Goal: Complete application form

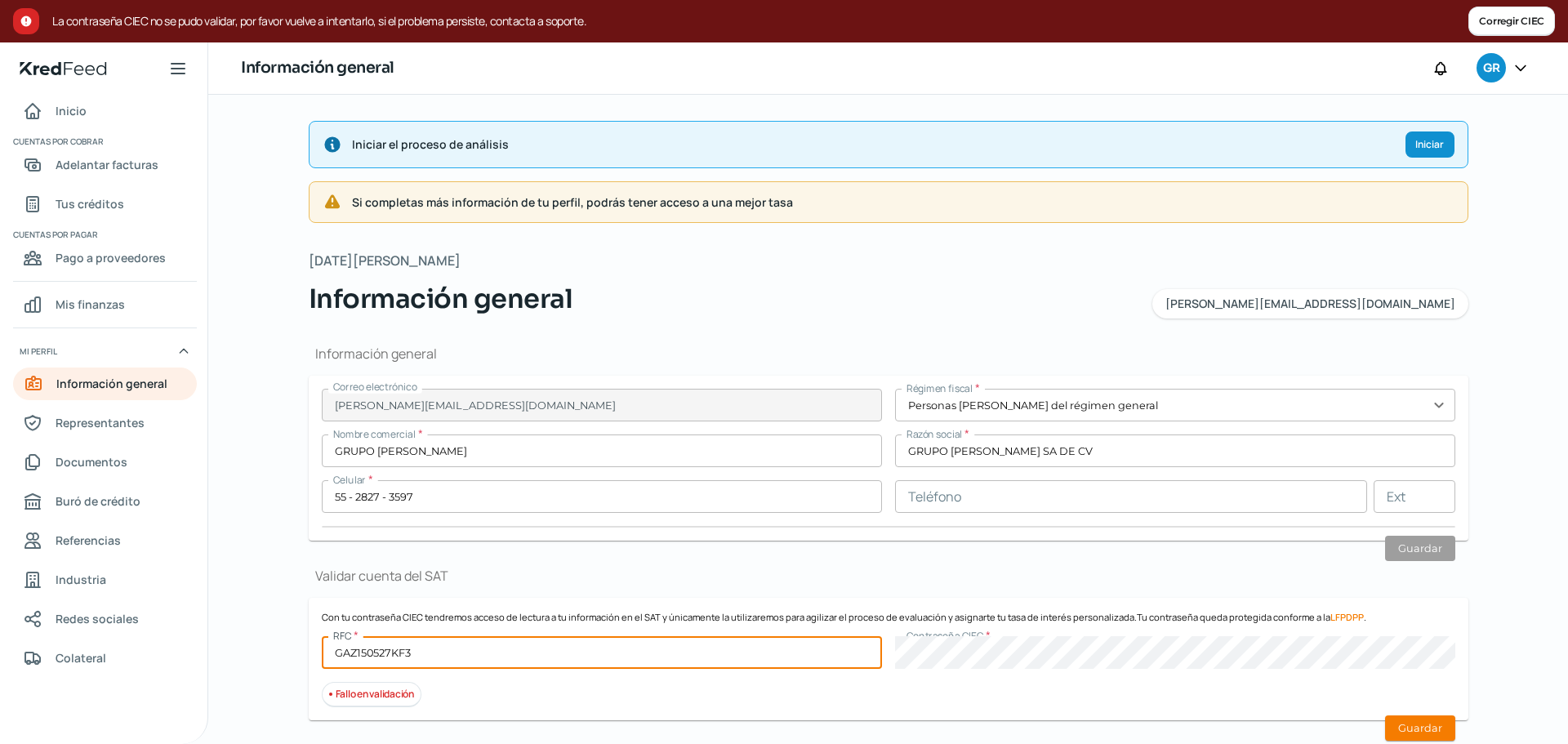
scroll to position [203, 0]
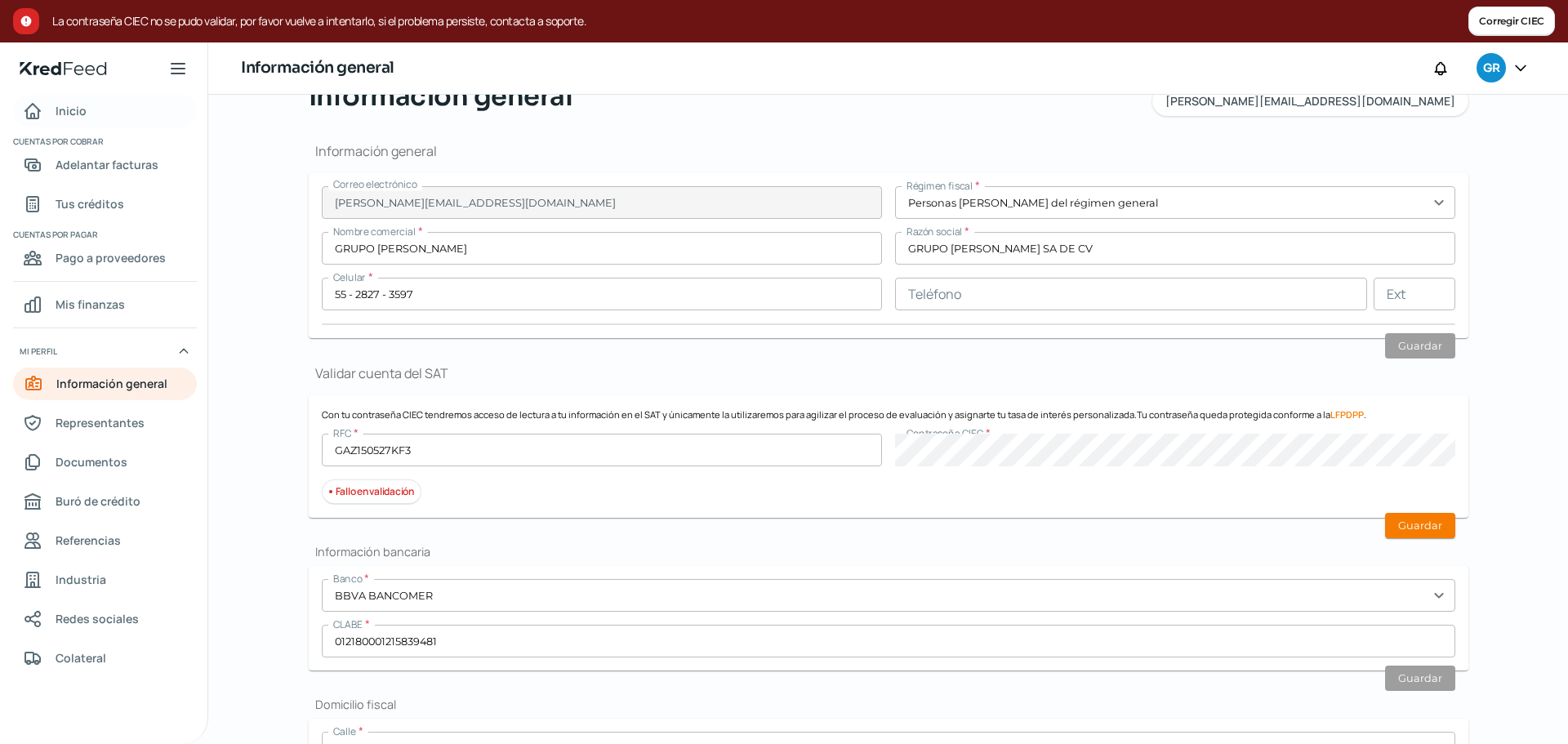
drag, startPoint x: 0, startPoint y: 0, endPoint x: 86, endPoint y: 111, distance: 140.4
click at [86, 111] on link "Inicio" at bounding box center [105, 111] width 184 height 33
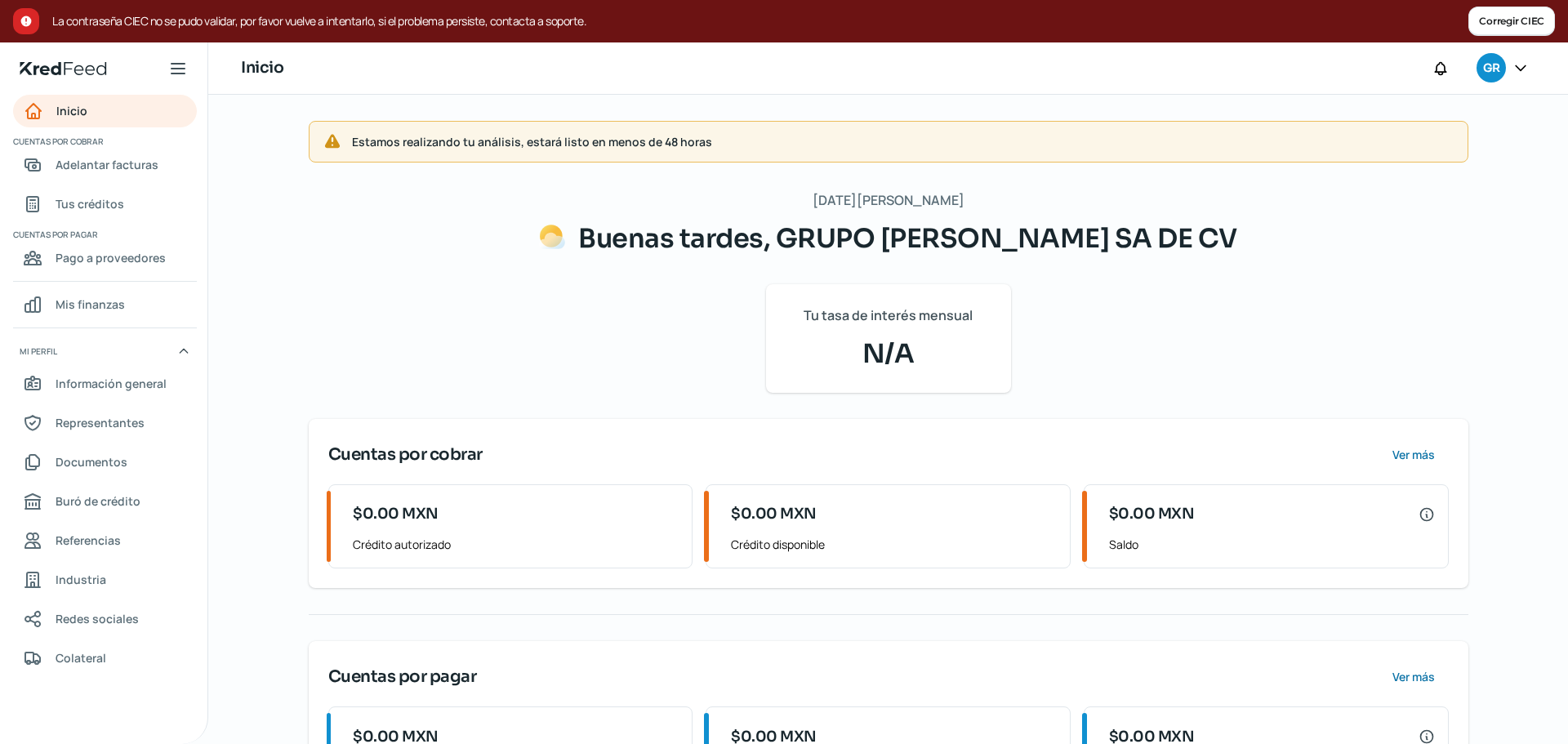
click at [1516, 25] on button "Corregir CIEC" at bounding box center [1512, 21] width 86 height 30
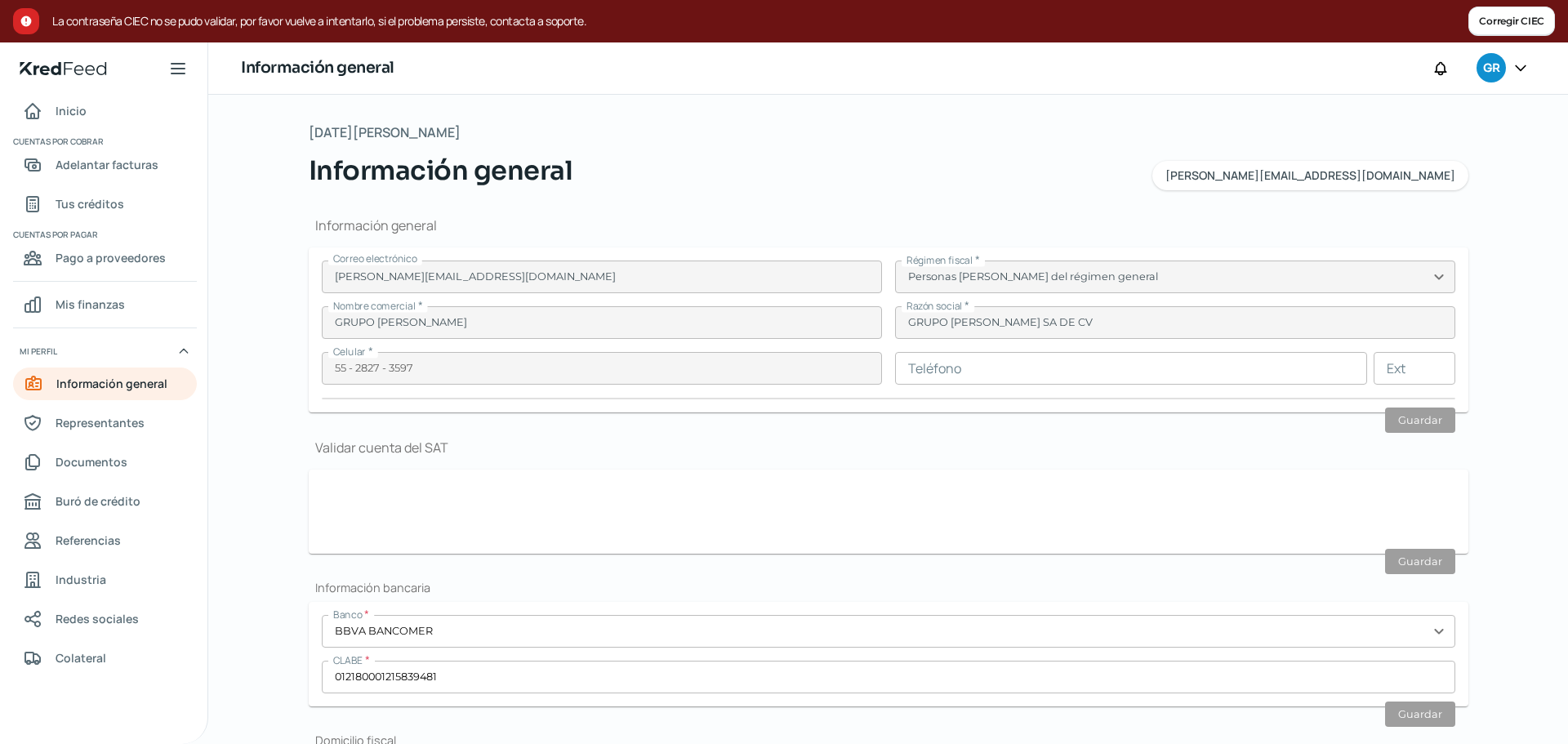
scroll to position [411, 0]
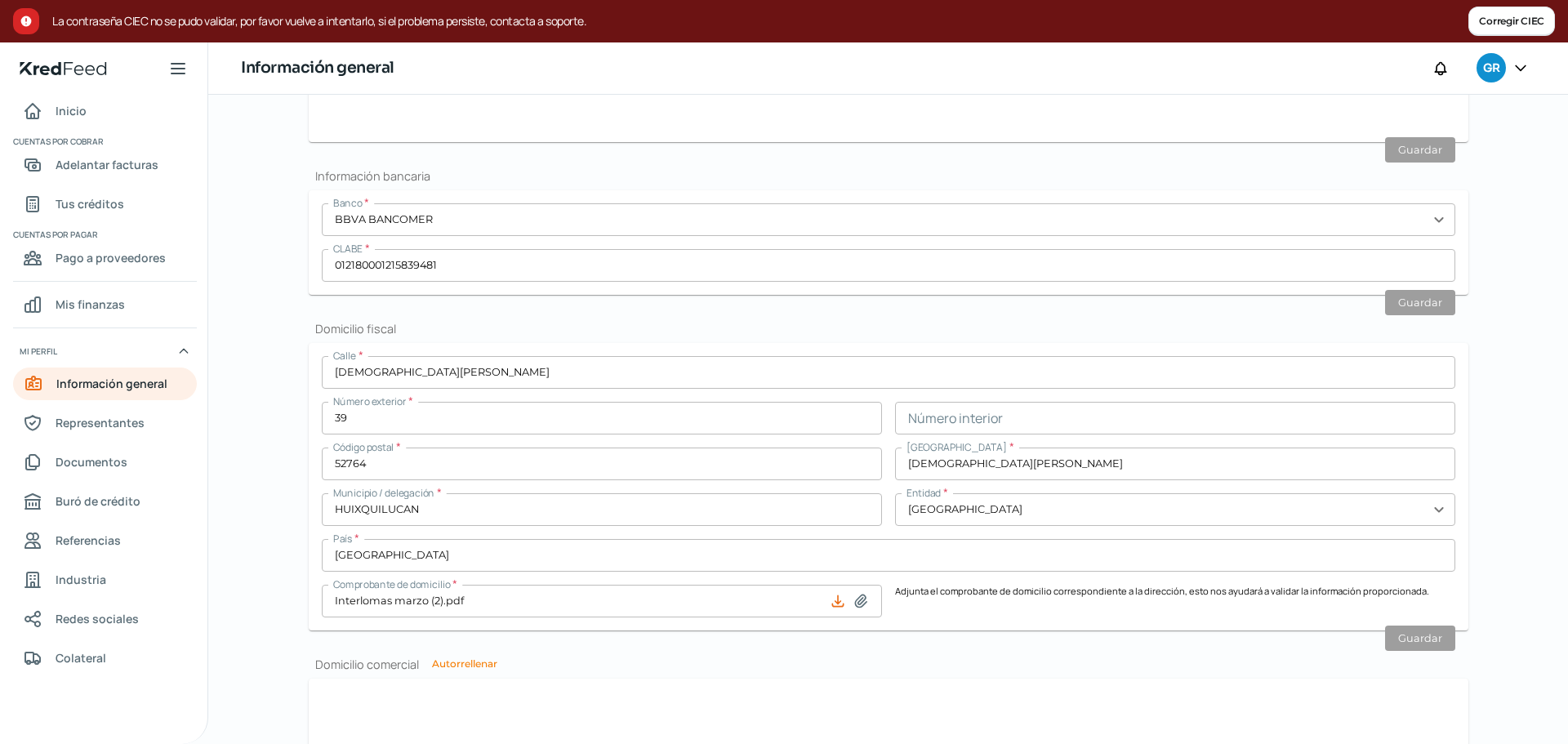
type input "GAZ150527KF3"
type input "[DEMOGRAPHIC_DATA][PERSON_NAME]"
type input "39"
type input "52764"
type input "[DEMOGRAPHIC_DATA][PERSON_NAME]"
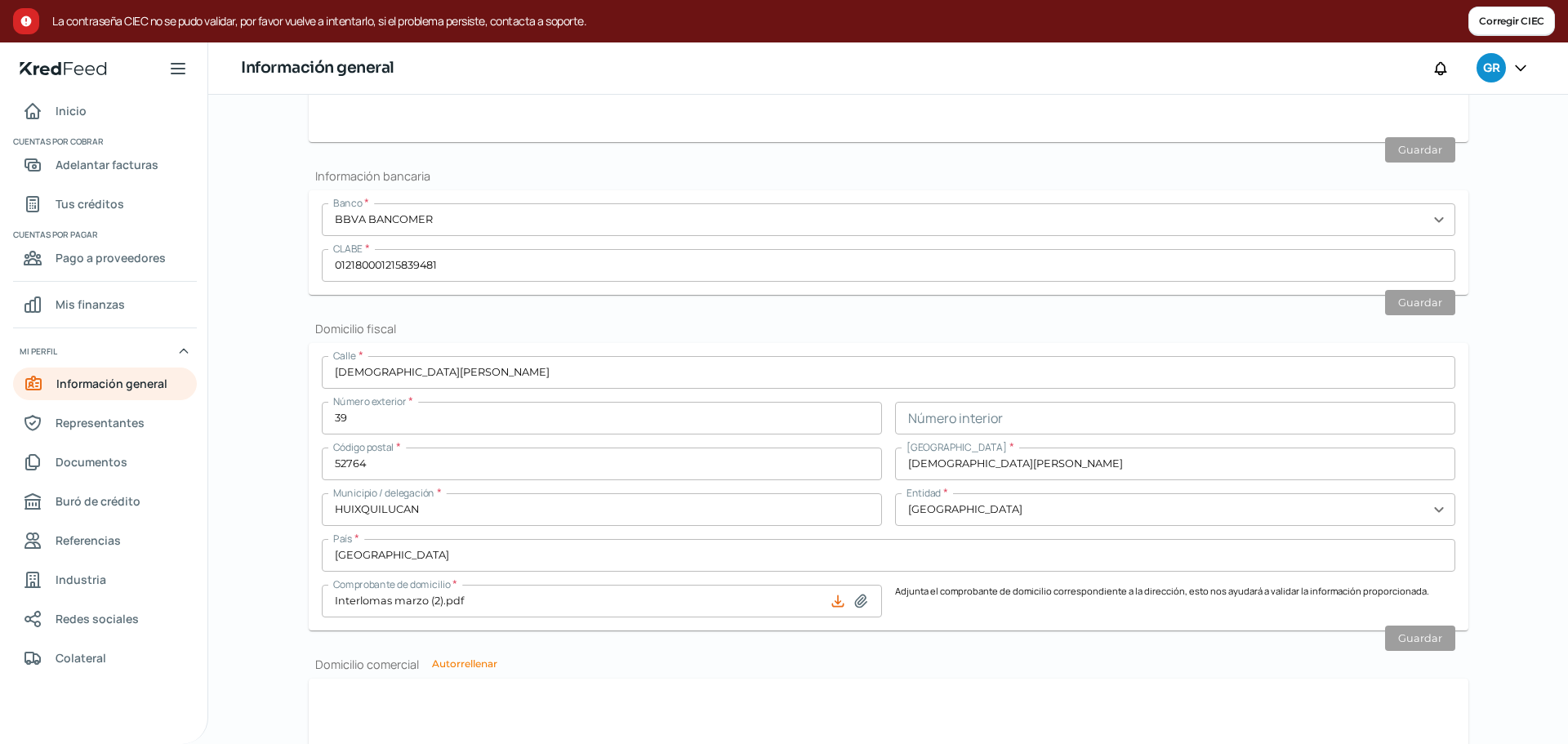
type input "HUIXQUILUCAN"
type input "[GEOGRAPHIC_DATA]"
type input "Interlomas marzo (2).pdf"
type input "2"
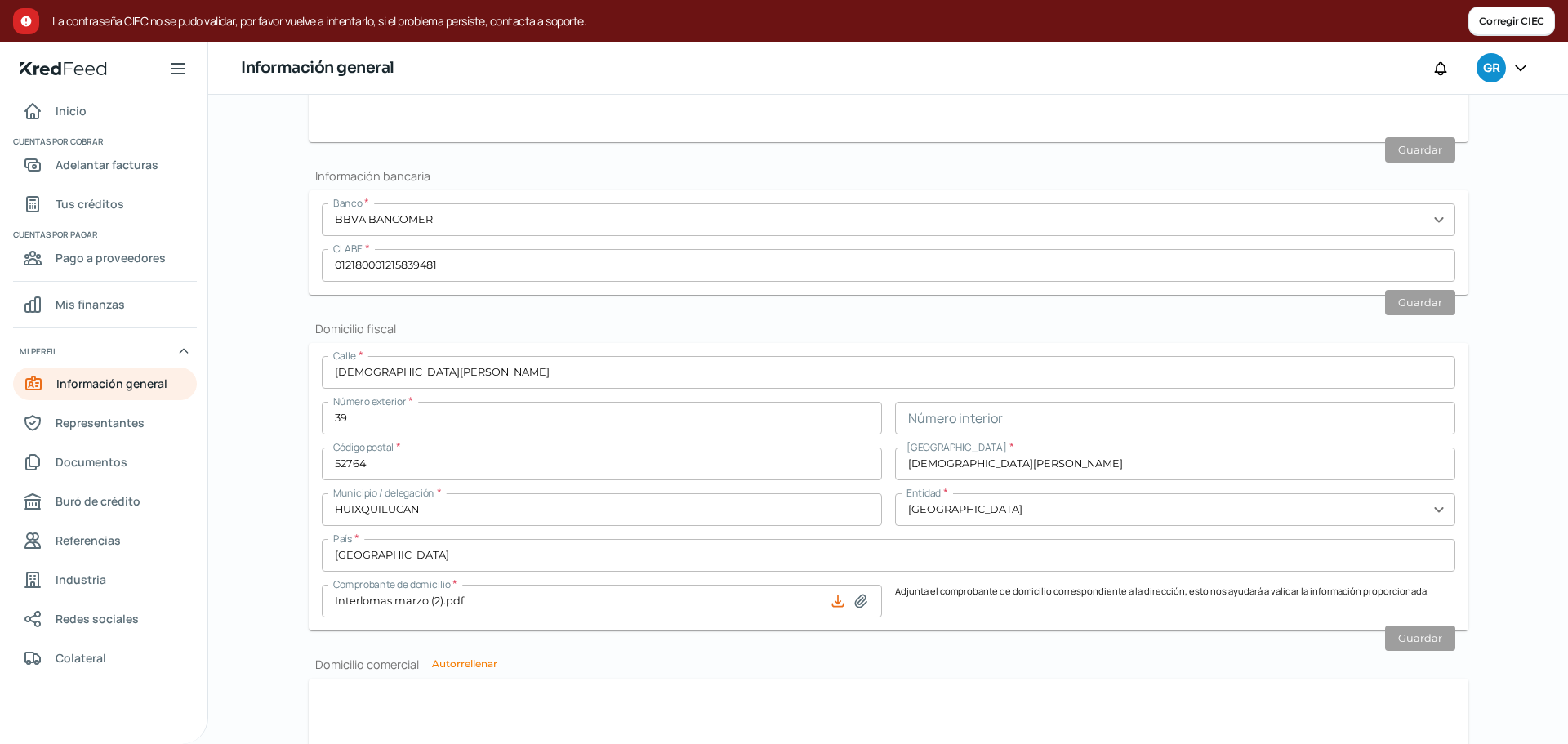
type input "6"
type input "Rentada"
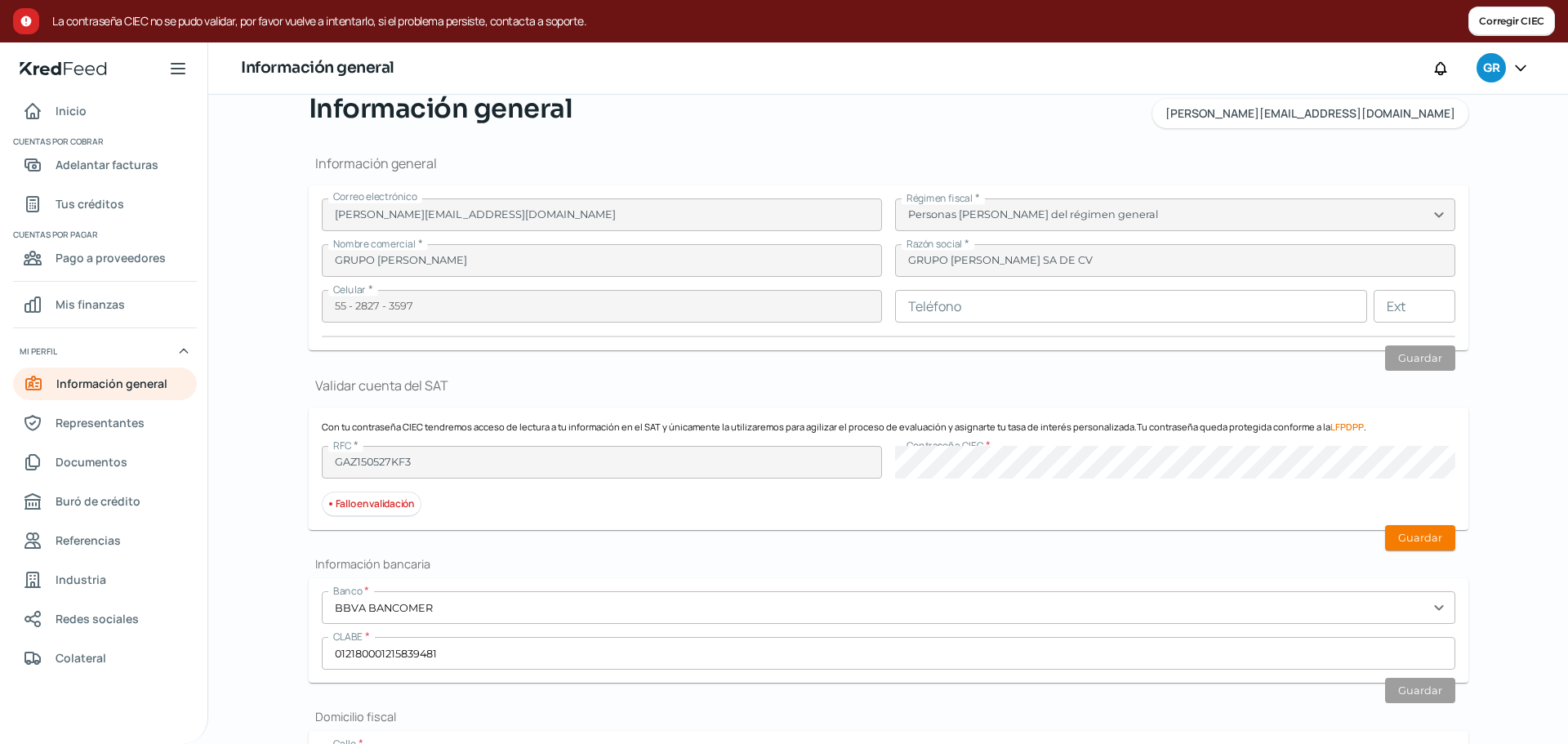
scroll to position [0, 0]
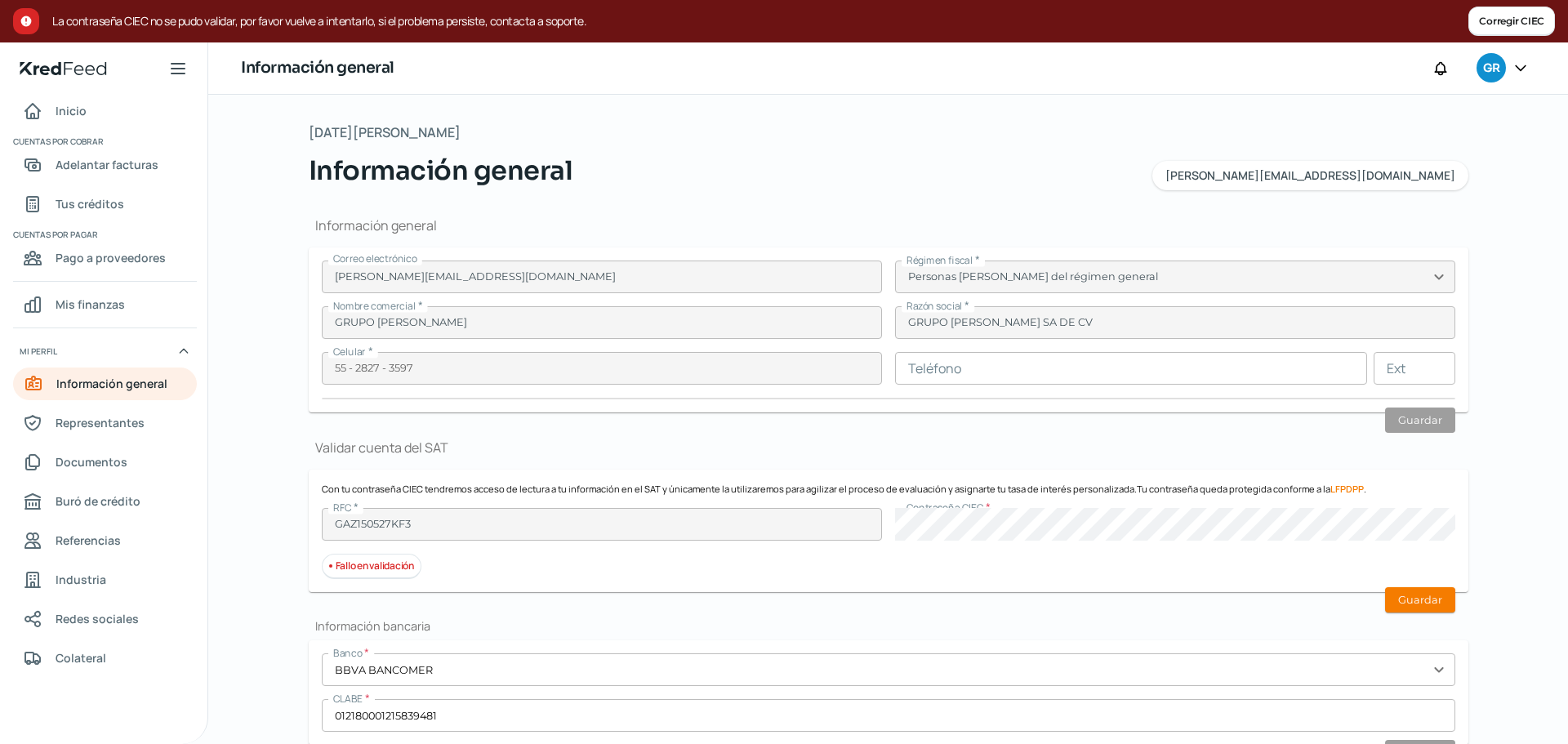
click at [1505, 16] on button "Corregir CIEC" at bounding box center [1512, 21] width 86 height 30
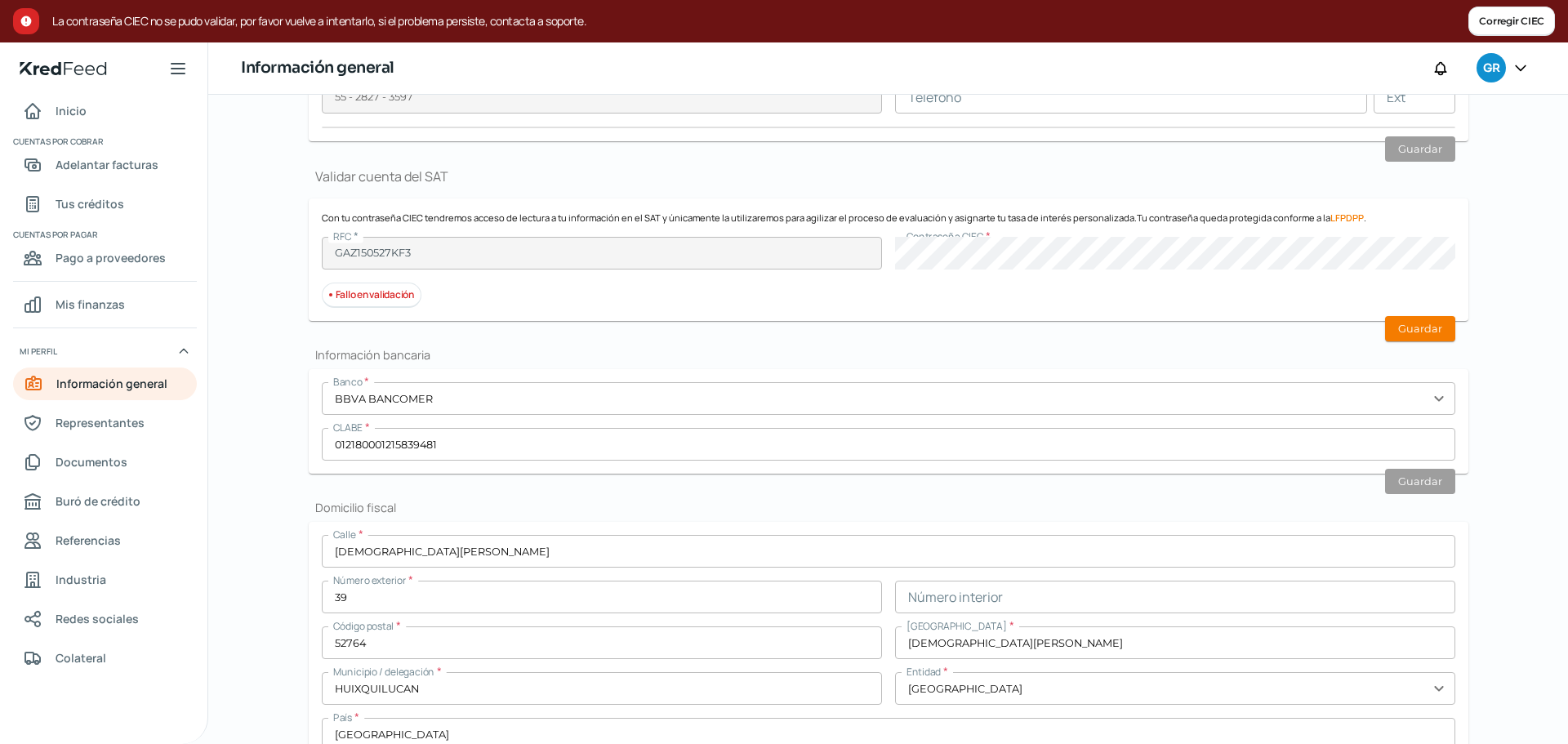
scroll to position [343, 0]
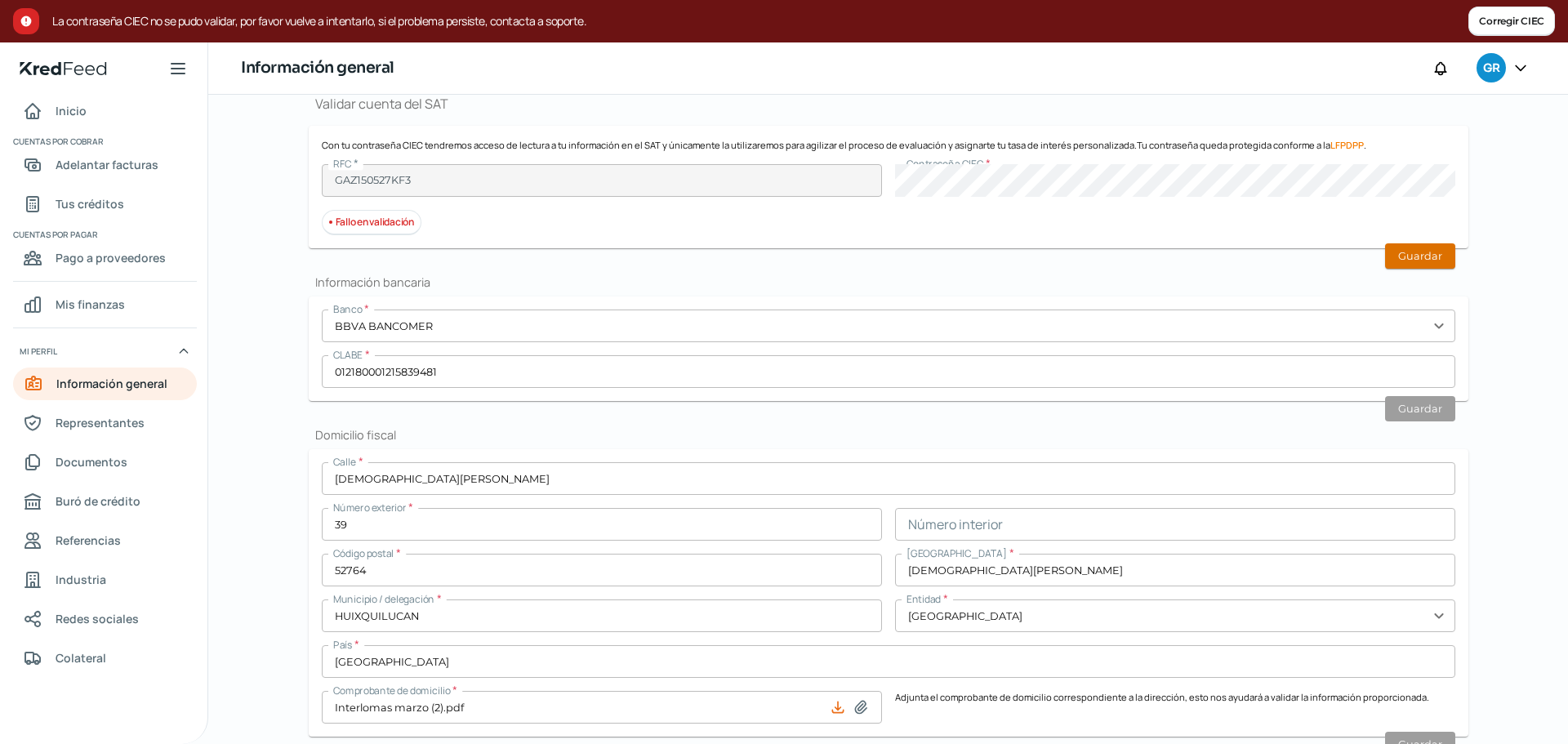
click at [1421, 258] on button "Guardar" at bounding box center [1420, 255] width 70 height 25
